Goal: Task Accomplishment & Management: Manage account settings

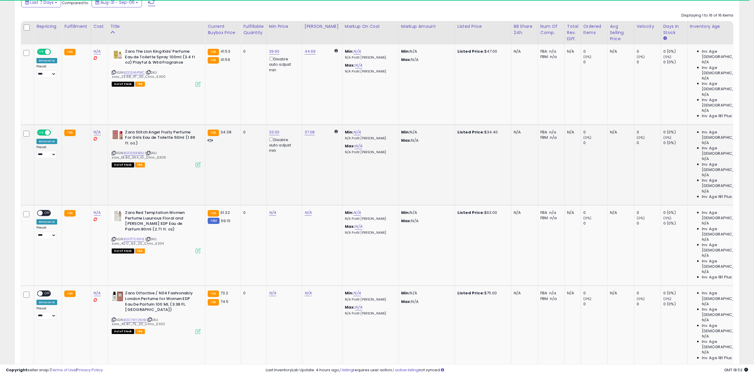
scroll to position [346, 0]
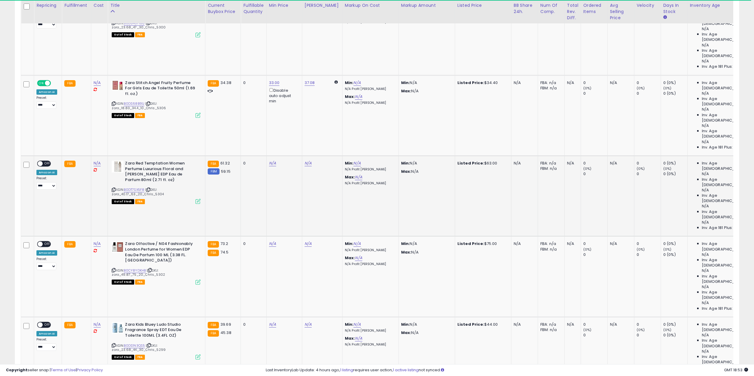
click at [227, 156] on td "FBA 61.32 FBM 59.15" at bounding box center [223, 196] width 36 height 81
click at [269, 160] on link "N/A" at bounding box center [272, 163] width 7 height 6
type input "**"
click button "submit" at bounding box center [287, 73] width 10 height 9
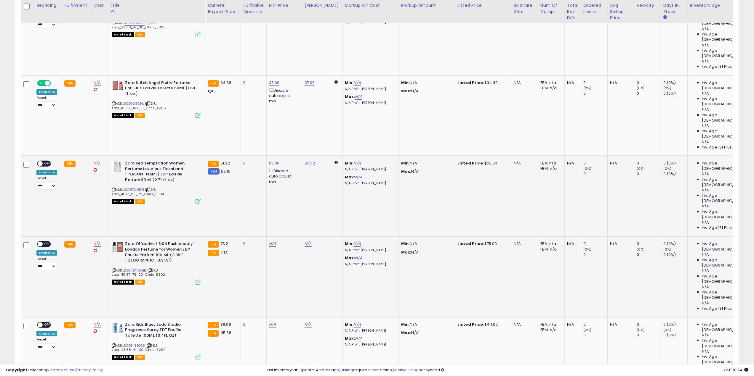
click at [267, 237] on td "N/A" at bounding box center [284, 277] width 36 height 81
click at [269, 241] on link "N/A" at bounding box center [272, 244] width 7 height 6
type input "**"
click button "submit" at bounding box center [287, 125] width 10 height 9
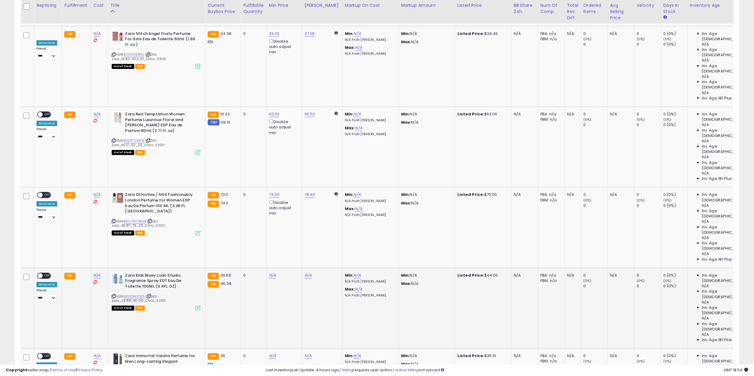
click at [275, 273] on div "N/A" at bounding box center [283, 275] width 28 height 5
click at [272, 268] on td "N/A" at bounding box center [284, 308] width 36 height 81
click at [271, 273] on link "N/A" at bounding box center [272, 276] width 7 height 6
click at [265, 129] on div "This will override store markup" at bounding box center [265, 131] width 77 height 6
click at [253, 119] on input "number" at bounding box center [253, 122] width 53 height 10
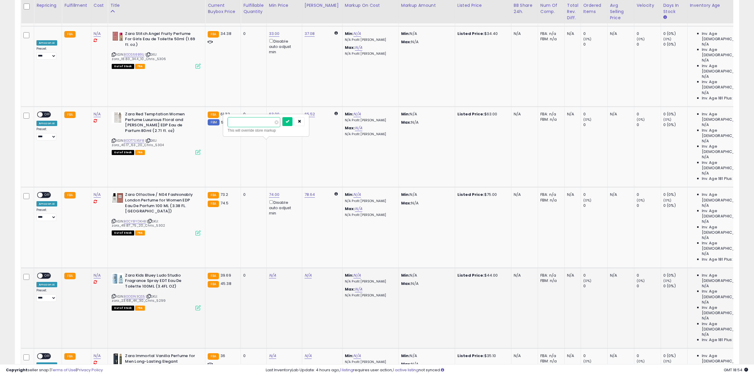
type input "****"
click button "submit" at bounding box center [287, 121] width 10 height 9
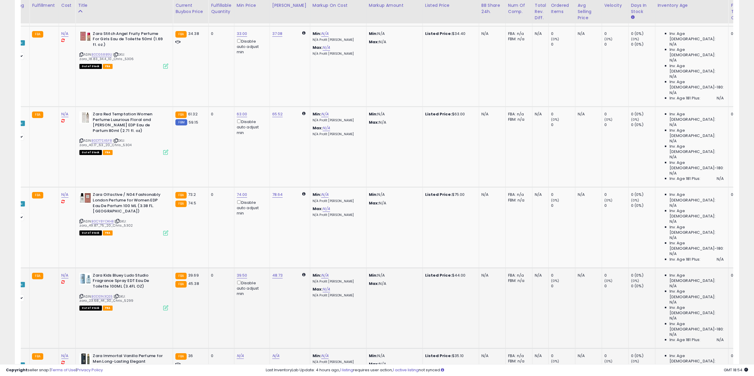
scroll to position [444, 0]
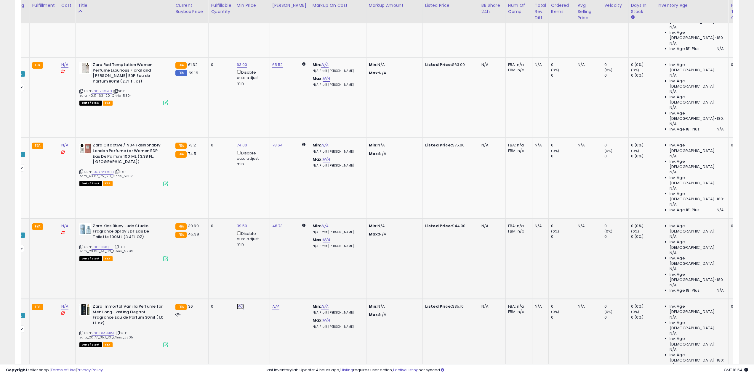
click at [237, 304] on link "N/A" at bounding box center [240, 307] width 7 height 6
click at [224, 123] on input "number" at bounding box center [221, 119] width 53 height 10
type input "****"
click button "submit" at bounding box center [255, 118] width 10 height 9
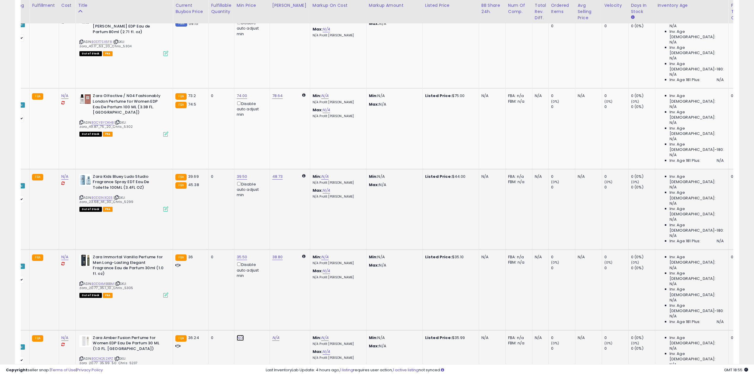
click at [241, 335] on link "N/A" at bounding box center [240, 338] width 7 height 6
click at [228, 122] on input "number" at bounding box center [221, 121] width 53 height 10
type input "**"
click button "submit" at bounding box center [255, 120] width 10 height 9
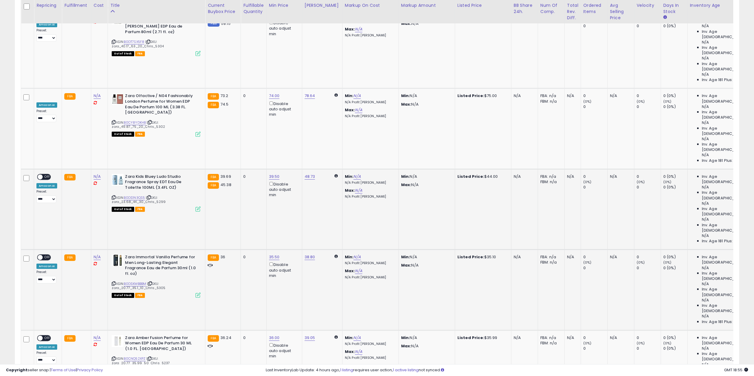
click at [259, 166] on input "number" at bounding box center [253, 167] width 53 height 10
type input "*"
click button "submit" at bounding box center [287, 166] width 10 height 9
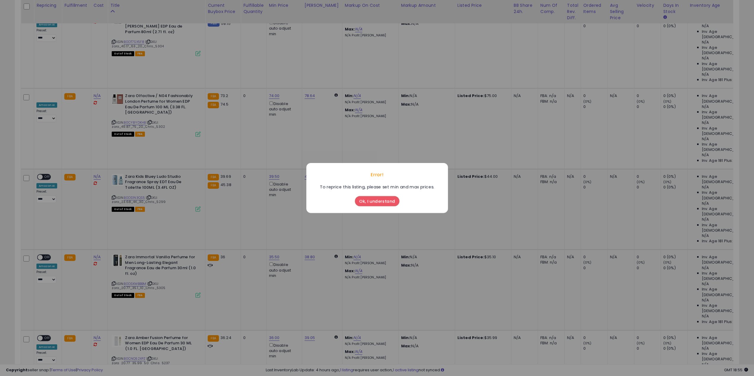
click at [378, 206] on button "Ok, I understand" at bounding box center [377, 201] width 44 height 10
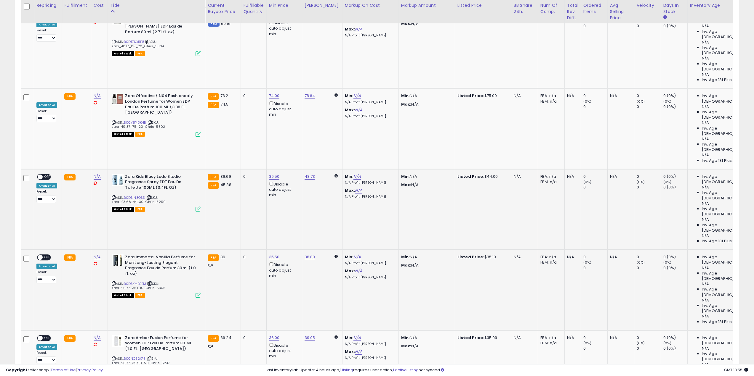
click at [49, 336] on div "**********" at bounding box center [46, 350] width 21 height 29
drag, startPoint x: 49, startPoint y: 143, endPoint x: 49, endPoint y: 125, distance: 18.1
click at [49, 336] on span "OFF" at bounding box center [47, 338] width 9 height 5
click at [47, 255] on span "OFF" at bounding box center [47, 257] width 9 height 5
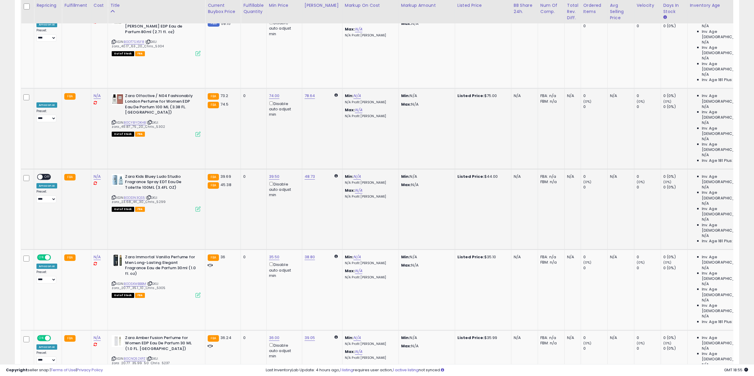
scroll to position [395, 0]
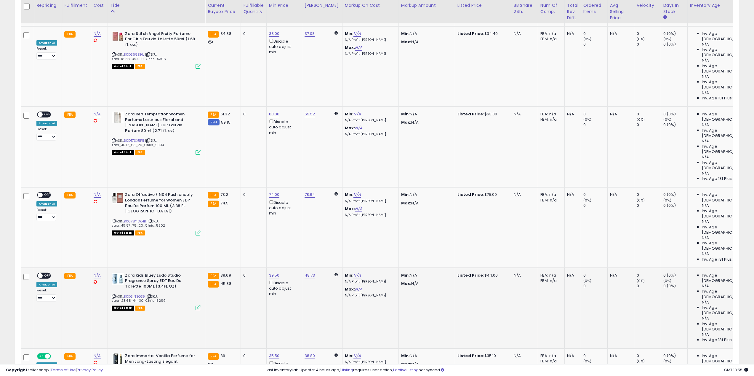
click at [46, 273] on span "OFF" at bounding box center [47, 275] width 9 height 5
click at [46, 193] on span "OFF" at bounding box center [47, 195] width 9 height 5
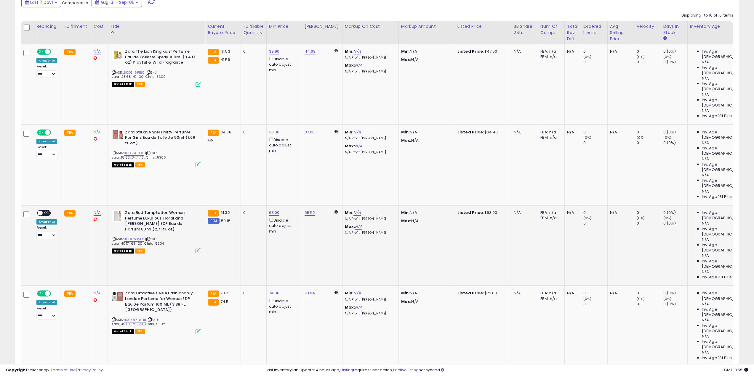
click at [45, 211] on span "OFF" at bounding box center [47, 213] width 9 height 5
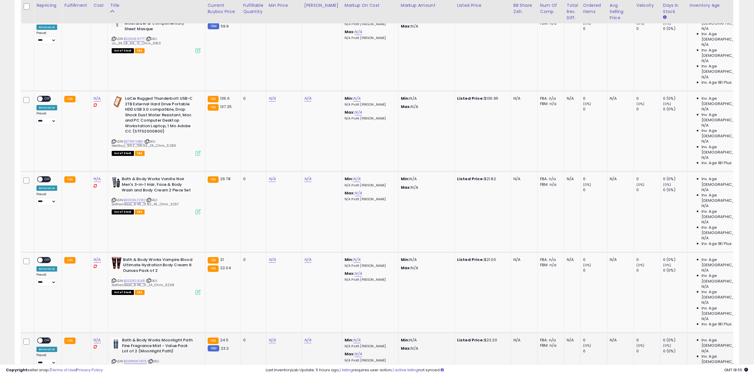
scroll to position [262, 0]
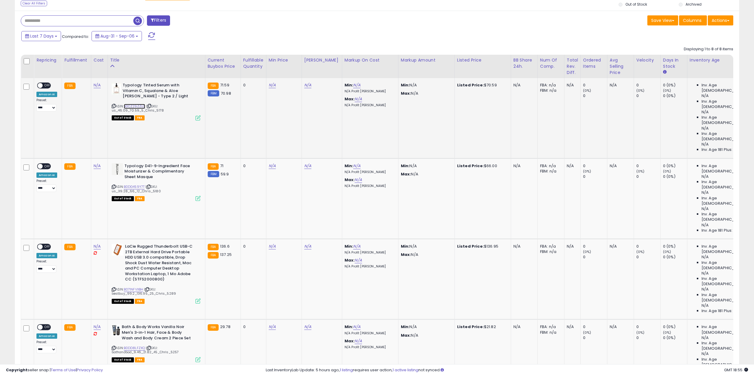
drag, startPoint x: 131, startPoint y: 105, endPoint x: 138, endPoint y: 118, distance: 14.4
click at [131, 105] on link "B0CZ29ZZLG" at bounding box center [135, 106] width 22 height 5
click at [135, 184] on link "B0DG459Y7T" at bounding box center [134, 186] width 21 height 5
click at [125, 287] on link "B071NFVXBH" at bounding box center [134, 289] width 20 height 5
click at [126, 346] on link "B0DD8LFZXQ" at bounding box center [134, 348] width 21 height 5
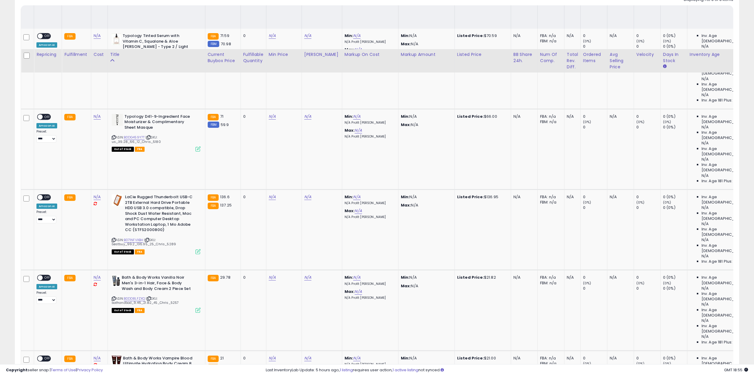
scroll to position [361, 0]
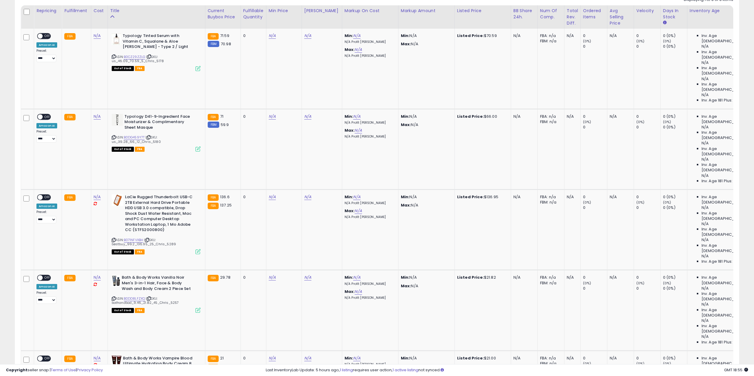
scroll to position [213, 0]
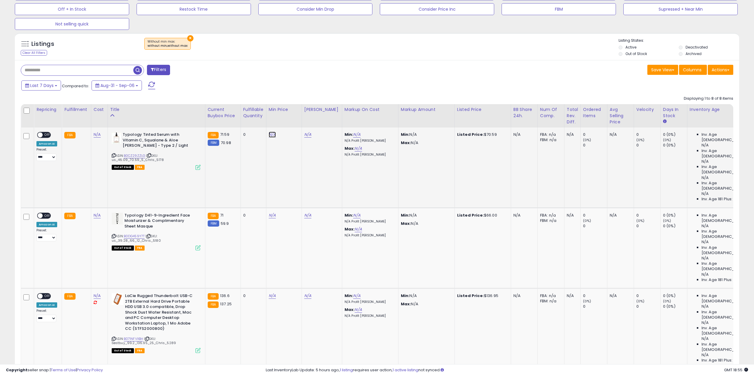
click at [271, 136] on link "N/A" at bounding box center [272, 135] width 7 height 6
click at [240, 111] on input "number" at bounding box center [253, 114] width 53 height 10
type input "*"
click button "submit" at bounding box center [287, 113] width 10 height 9
click at [44, 135] on span "OFF" at bounding box center [47, 135] width 9 height 5
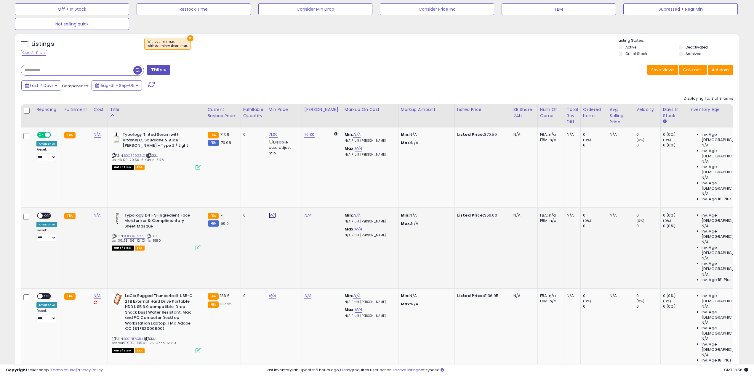
click at [270, 213] on link "N/A" at bounding box center [272, 216] width 7 height 6
type input "*"
click button "submit" at bounding box center [287, 159] width 10 height 9
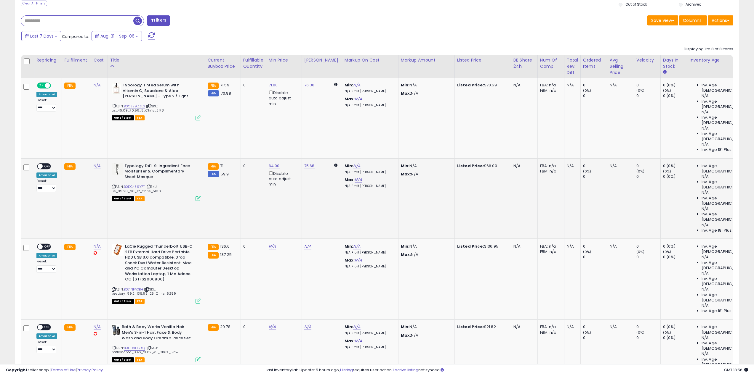
click at [41, 163] on div "ON OFF" at bounding box center [44, 166] width 14 height 6
click at [45, 164] on span "OFF" at bounding box center [47, 166] width 9 height 5
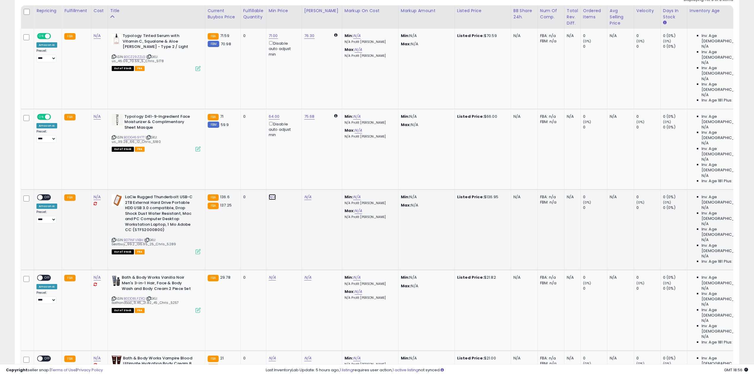
click at [272, 194] on link "N/A" at bounding box center [272, 197] width 7 height 6
type input "**"
click button "submit" at bounding box center [287, 106] width 10 height 9
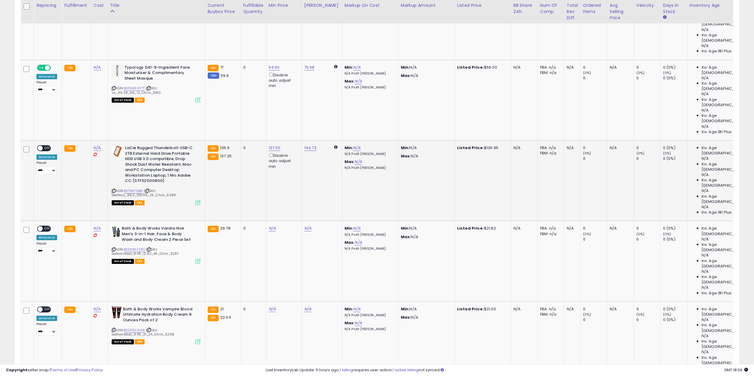
click at [43, 146] on span "OFF" at bounding box center [47, 148] width 9 height 5
click at [269, 226] on link "N/A" at bounding box center [272, 229] width 7 height 6
type input "**"
click button "submit" at bounding box center [287, 125] width 10 height 9
click at [43, 227] on div "ON OFF" at bounding box center [38, 229] width 14 height 5
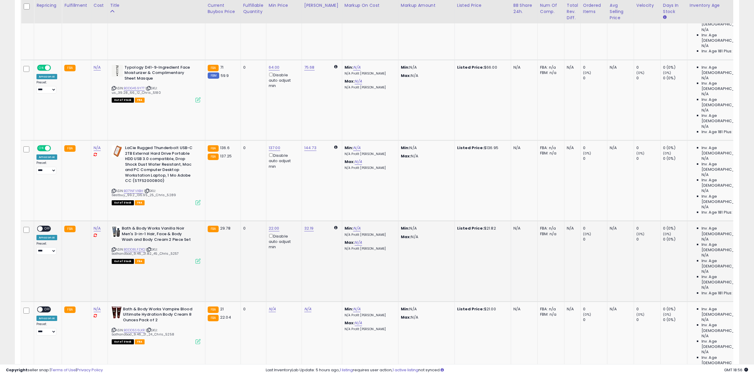
click at [42, 227] on div "ON OFF" at bounding box center [38, 229] width 14 height 5
click at [47, 227] on span "OFF" at bounding box center [47, 229] width 9 height 5
click at [271, 306] on link "N/A" at bounding box center [272, 309] width 7 height 6
type input "**"
click button "submit" at bounding box center [287, 172] width 10 height 9
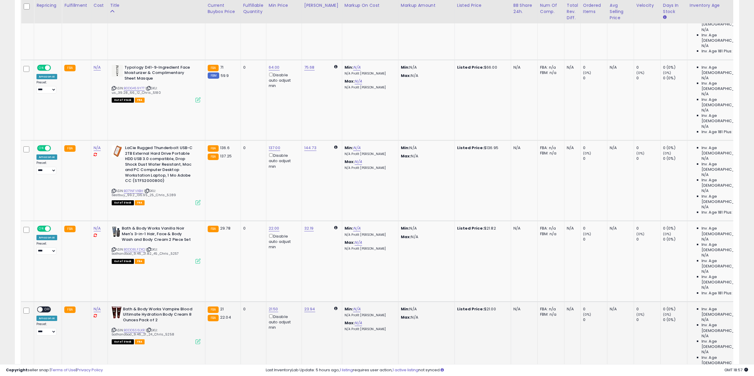
scroll to position [410, 0]
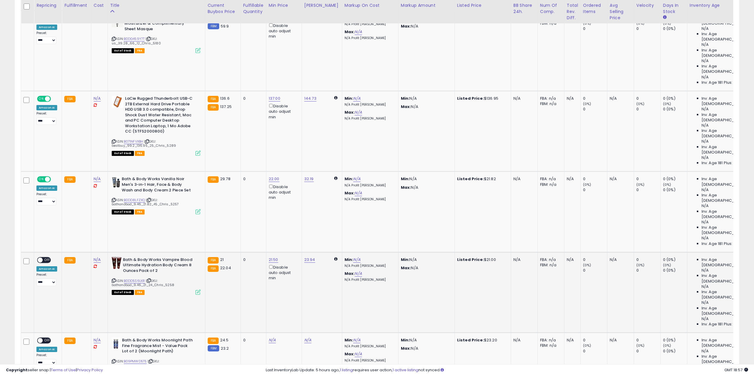
click at [44, 257] on div "**********" at bounding box center [46, 271] width 21 height 29
click at [42, 258] on span at bounding box center [40, 260] width 5 height 5
click at [135, 359] on link "B09PMWD5T5" at bounding box center [135, 361] width 23 height 5
click at [269, 338] on link "N/A" at bounding box center [272, 341] width 7 height 6
type input "**"
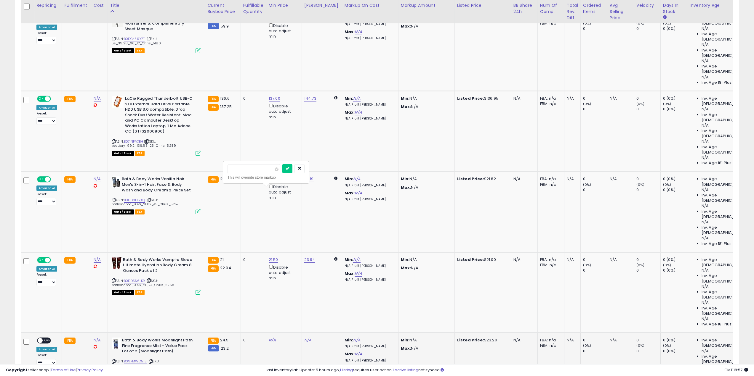
click button "submit" at bounding box center [287, 168] width 10 height 9
click at [47, 338] on span "OFF" at bounding box center [47, 340] width 9 height 5
type input "*"
click button "submit" at bounding box center [287, 214] width 10 height 9
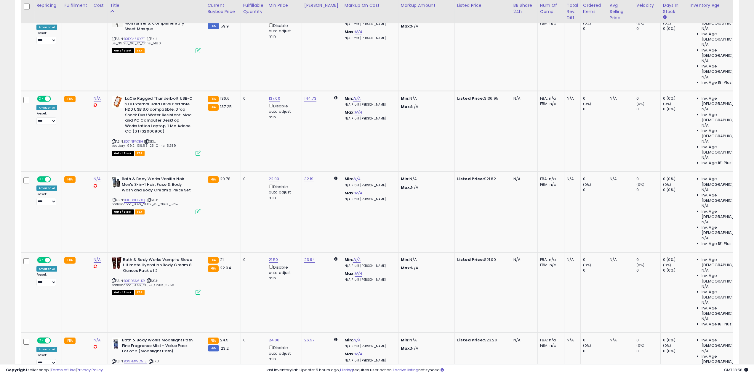
type input "**"
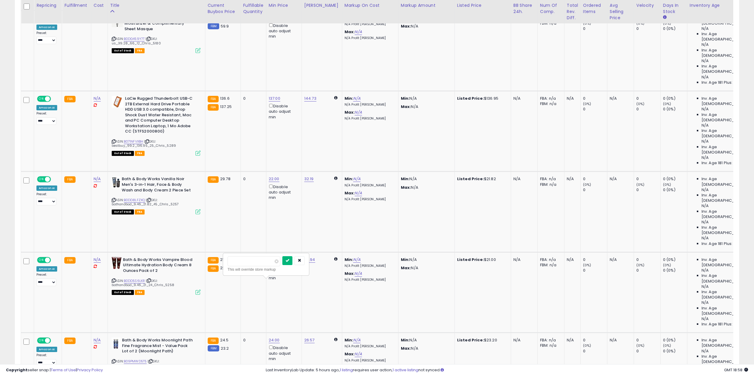
click at [289, 262] on icon "submit" at bounding box center [287, 261] width 4 height 4
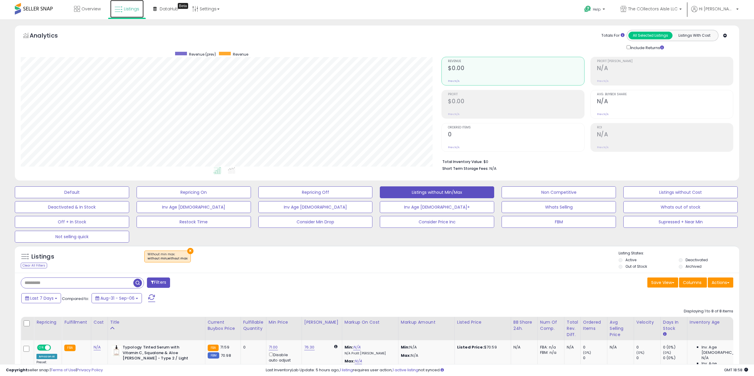
click at [128, 8] on span "Listings" at bounding box center [131, 9] width 15 height 6
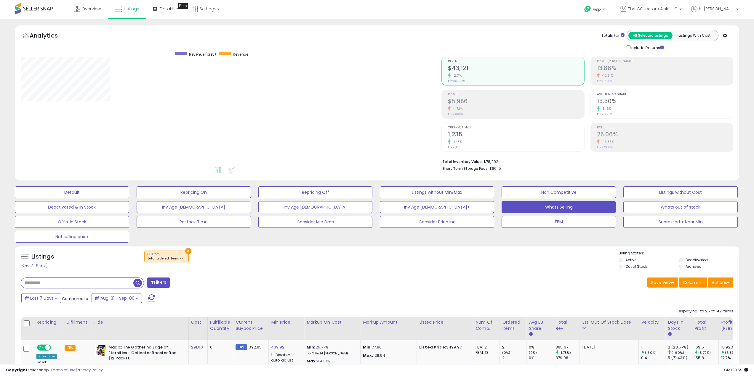
scroll to position [121, 421]
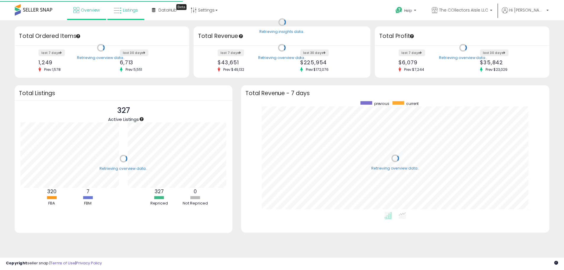
scroll to position [112, 299]
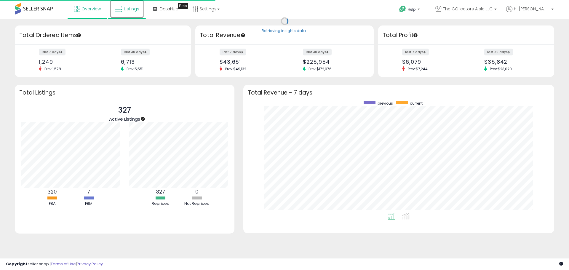
click at [131, 2] on link "Listings" at bounding box center [126, 9] width 33 height 18
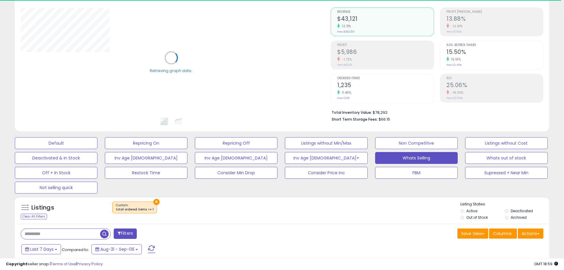
scroll to position [198, 0]
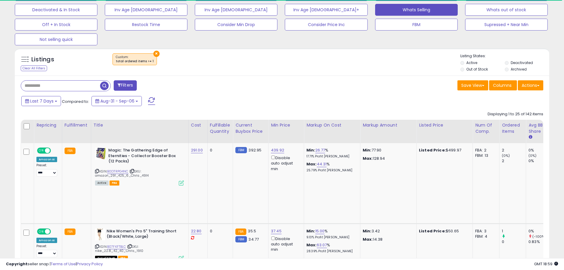
drag, startPoint x: 82, startPoint y: 84, endPoint x: 105, endPoint y: 89, distance: 23.9
click at [82, 84] on input "text" at bounding box center [60, 86] width 79 height 10
paste input "**********"
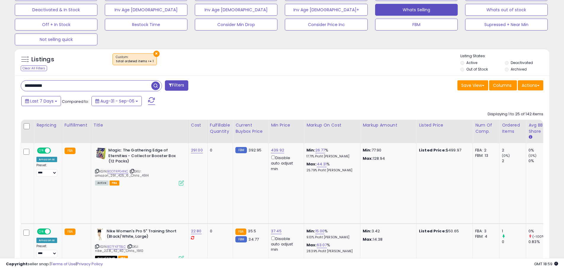
type input "**********"
click at [152, 88] on span "button" at bounding box center [155, 85] width 9 height 9
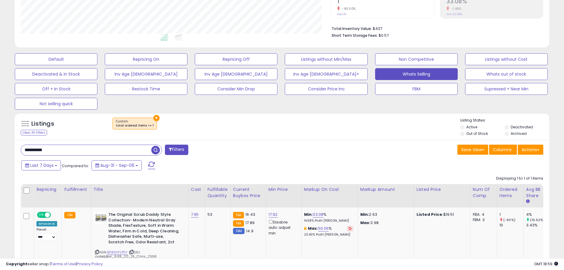
scroll to position [183, 0]
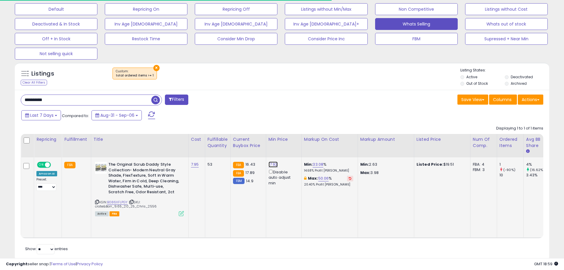
click at [271, 162] on link "17.92" at bounding box center [273, 164] width 9 height 6
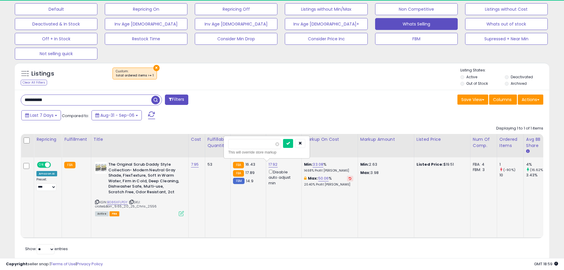
scroll to position [121, 310]
click at [255, 149] on div "***** This will override store markup" at bounding box center [266, 147] width 77 height 16
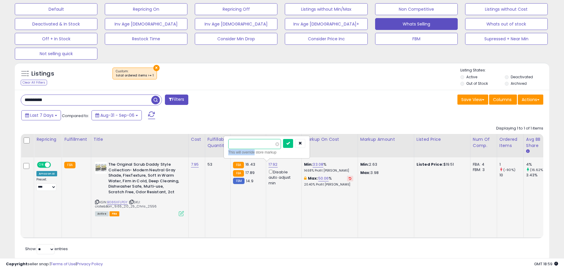
click at [246, 142] on input "*****" at bounding box center [254, 144] width 53 height 10
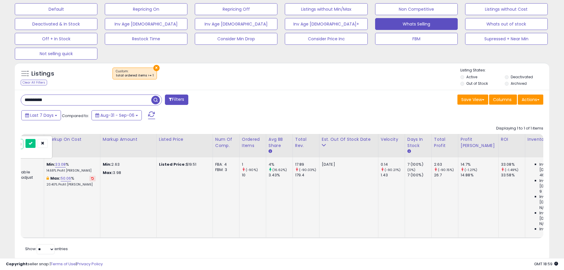
scroll to position [0, 0]
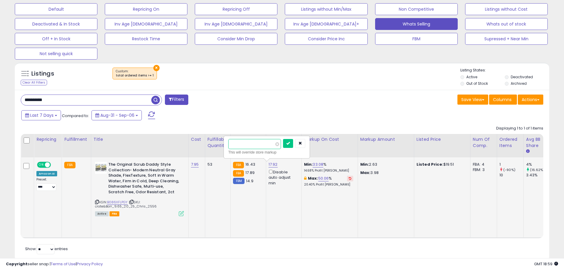
type input "*"
click button "submit" at bounding box center [288, 143] width 10 height 9
